Goal: Find specific page/section: Find specific page/section

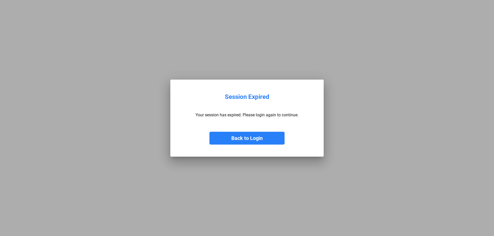
click at [270, 137] on button "Back to Login" at bounding box center [246, 138] width 75 height 13
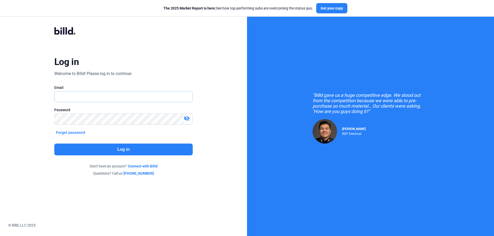
type input "[PERSON_NAME][EMAIL_ADDRESS][DOMAIN_NAME]"
click at [109, 152] on button "Log in" at bounding box center [123, 150] width 138 height 12
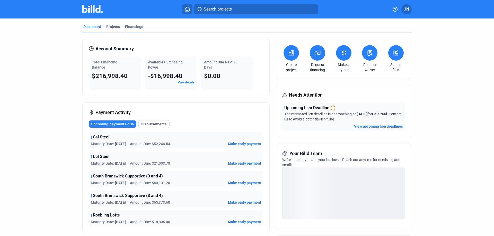
click at [127, 27] on div "Financings" at bounding box center [134, 26] width 18 height 5
